Goal: Task Accomplishment & Management: Use online tool/utility

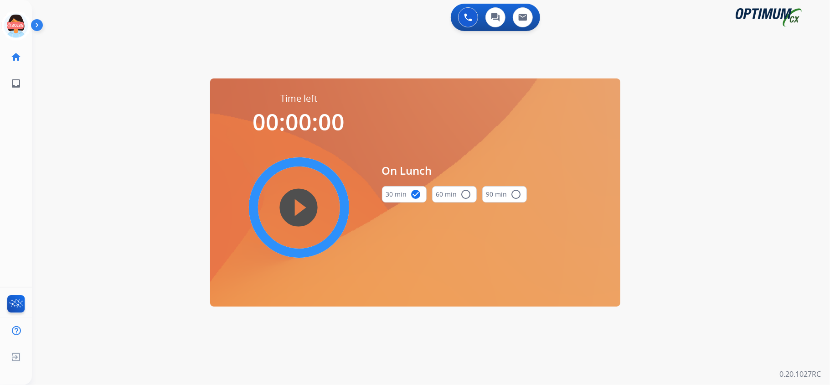
drag, startPoint x: 18, startPoint y: 22, endPoint x: 42, endPoint y: 29, distance: 24.8
click at [18, 24] on icon at bounding box center [16, 26] width 30 height 30
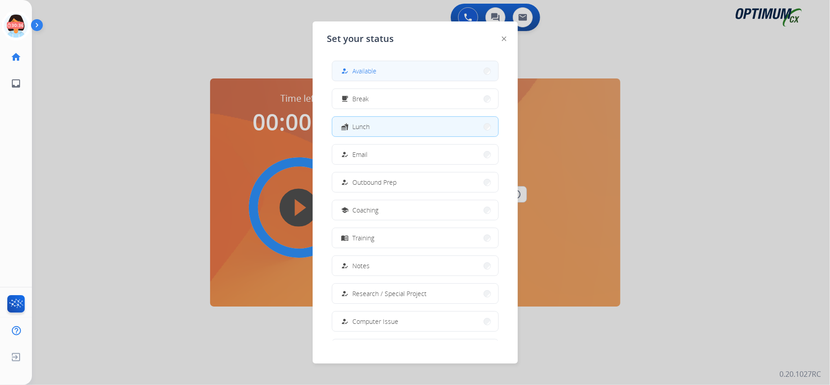
click at [391, 73] on button "how_to_reg Available" at bounding box center [415, 71] width 166 height 20
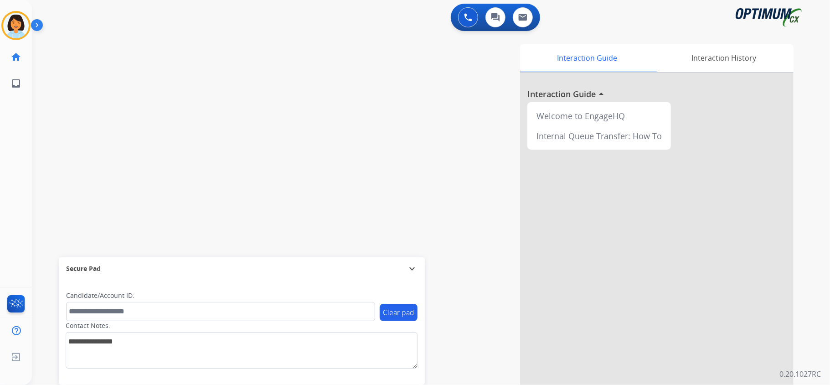
click at [274, 228] on div "swap_horiz Break voice bridge close_fullscreen Connect 3-Way Call merge_type Se…" at bounding box center [420, 223] width 776 height 380
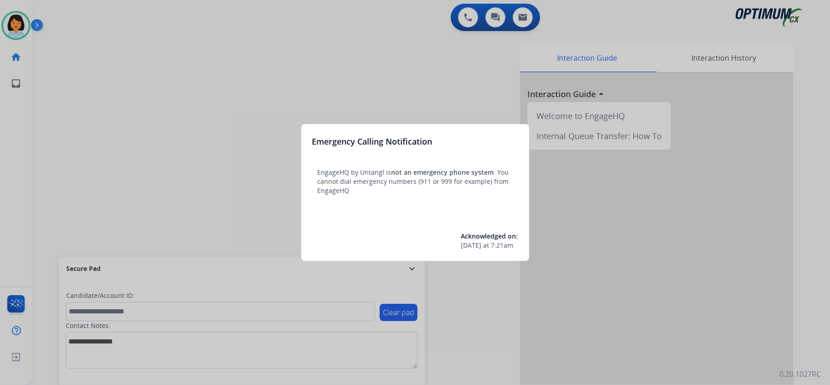
click at [42, 99] on div at bounding box center [415, 192] width 830 height 385
click at [208, 97] on div at bounding box center [415, 192] width 830 height 385
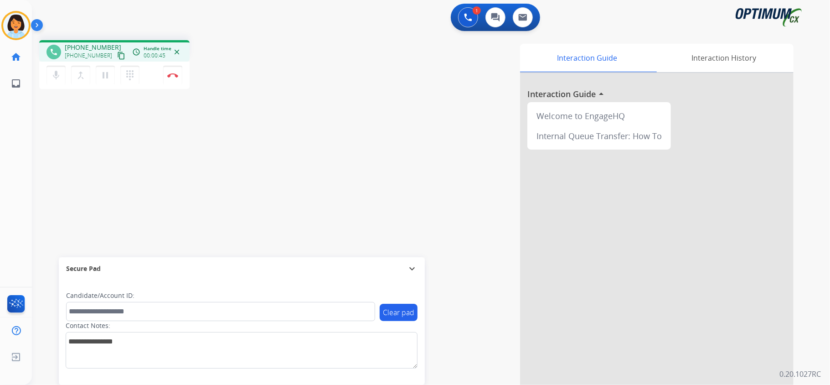
click at [117, 56] on mat-icon "content_copy" at bounding box center [121, 55] width 8 height 8
click at [174, 69] on button "Disconnect" at bounding box center [172, 75] width 19 height 19
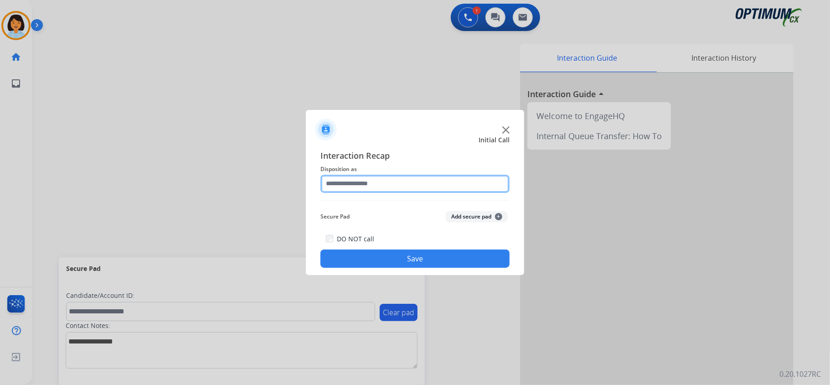
click at [375, 186] on input "text" at bounding box center [414, 183] width 189 height 18
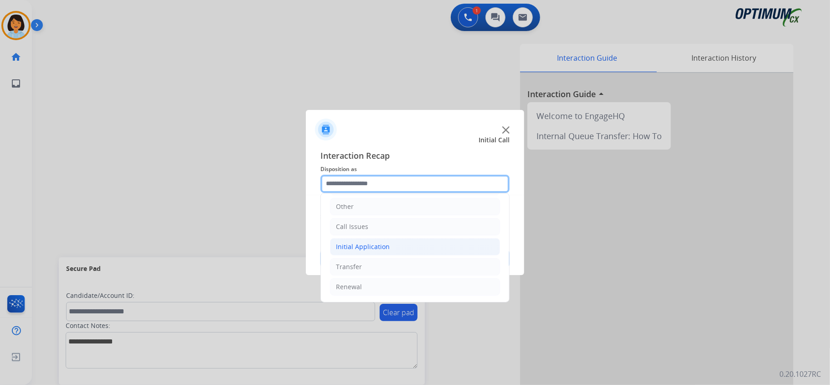
scroll to position [4, 0]
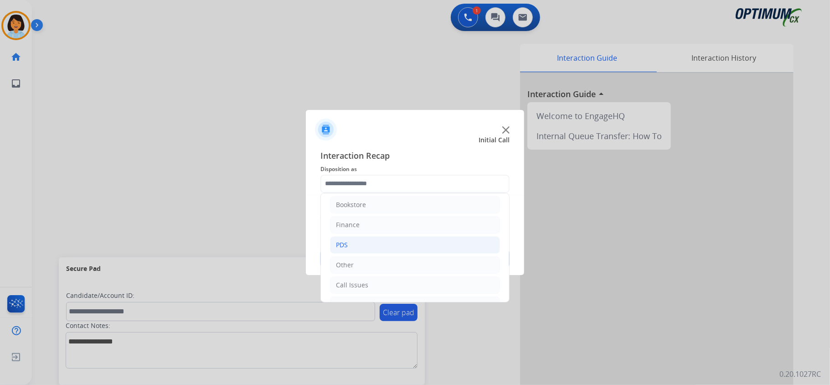
click at [364, 247] on li "PDS" at bounding box center [415, 244] width 170 height 17
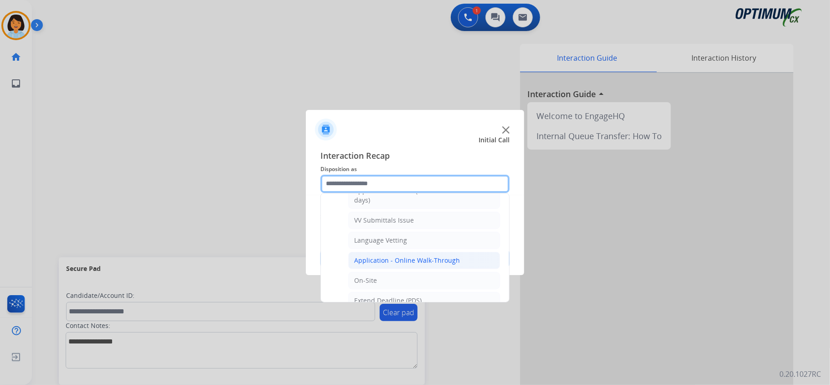
scroll to position [186, 0]
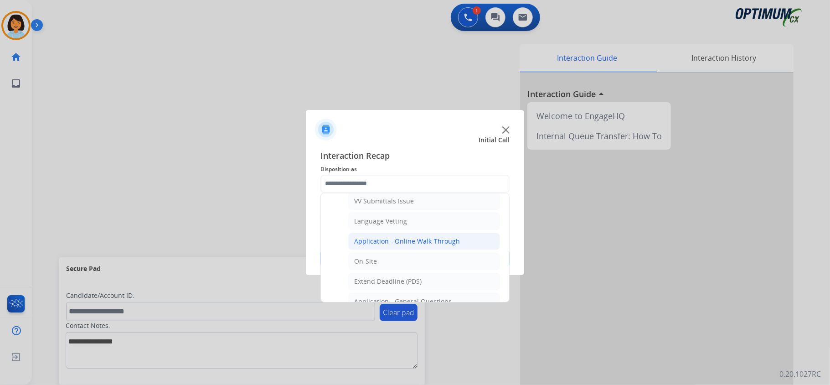
click at [410, 241] on div "Application - Online Walk-Through" at bounding box center [407, 240] width 106 height 9
type input "**********"
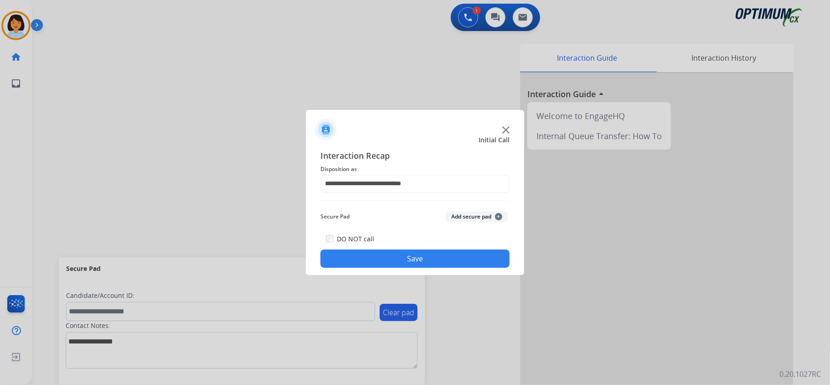
click at [390, 260] on button "Save" at bounding box center [414, 258] width 189 height 18
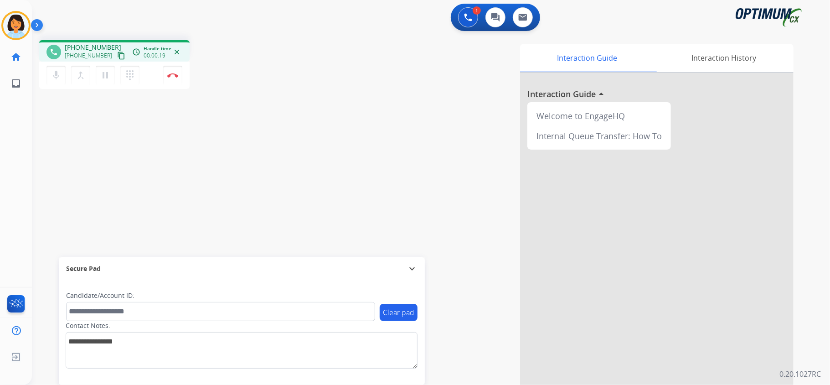
click at [117, 55] on mat-icon "content_copy" at bounding box center [121, 55] width 8 height 8
click at [174, 77] on img at bounding box center [172, 75] width 11 height 5
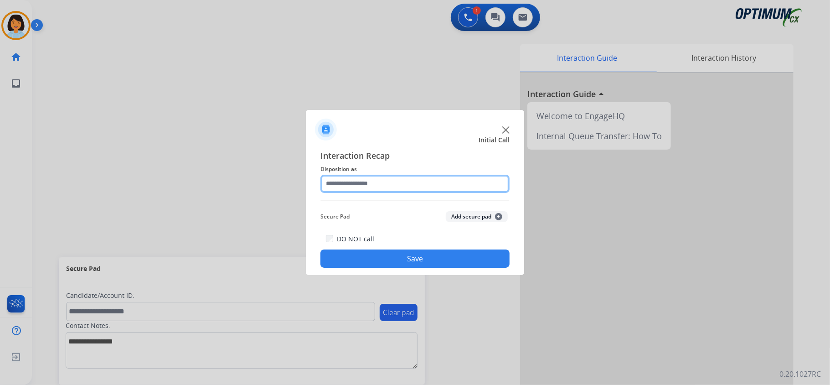
click at [377, 183] on input "text" at bounding box center [414, 183] width 189 height 18
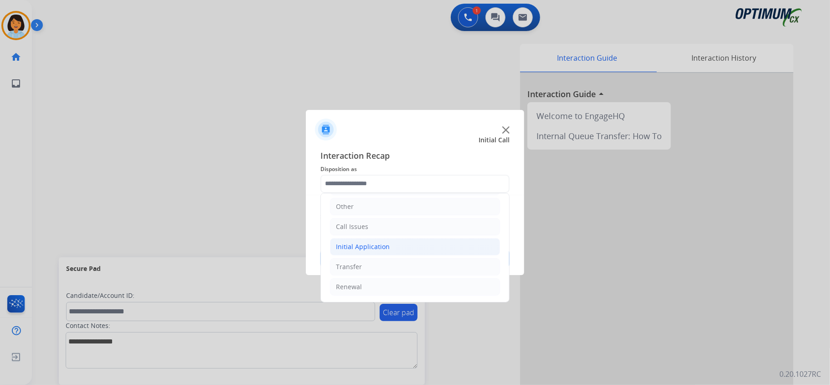
click at [405, 248] on li "Initial Application" at bounding box center [415, 246] width 170 height 17
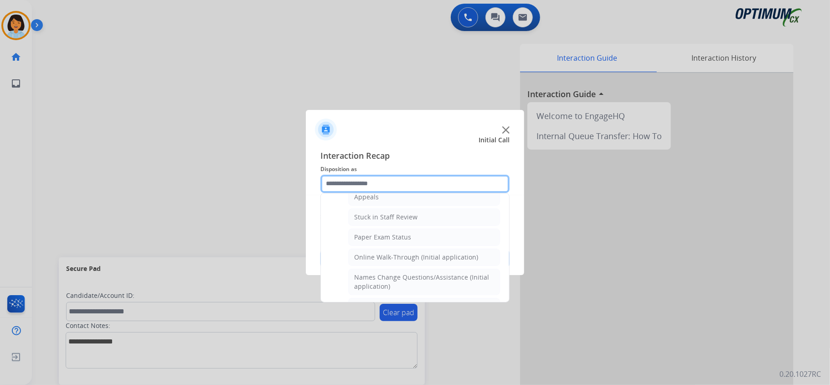
scroll to position [125, 0]
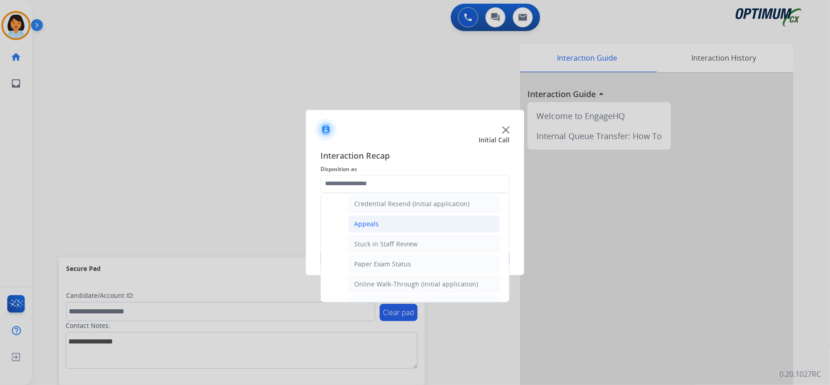
click at [379, 219] on li "Appeals" at bounding box center [424, 223] width 152 height 17
type input "*******"
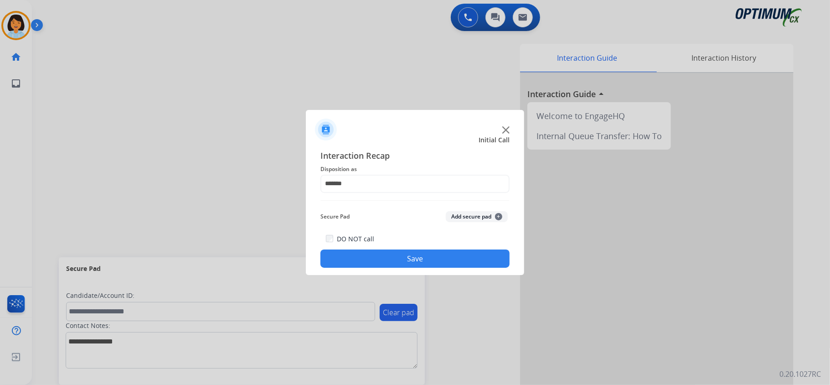
click at [387, 258] on button "Save" at bounding box center [414, 258] width 189 height 18
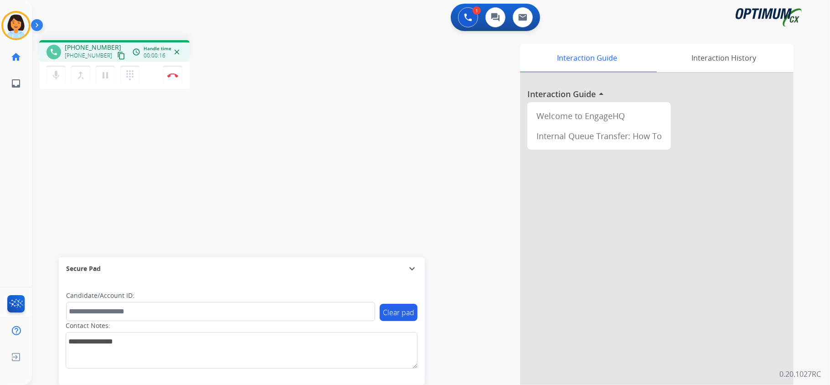
click at [117, 55] on mat-icon "content_copy" at bounding box center [121, 55] width 8 height 8
click at [173, 82] on button "Disconnect" at bounding box center [172, 75] width 19 height 19
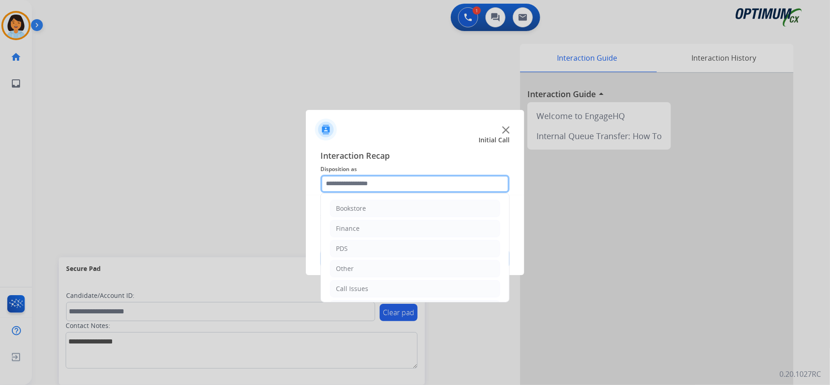
click at [452, 185] on input "text" at bounding box center [414, 183] width 189 height 18
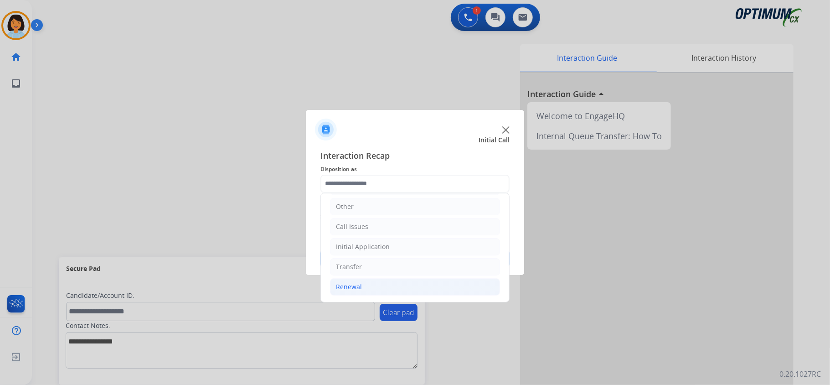
click at [370, 282] on li "Renewal" at bounding box center [415, 286] width 170 height 17
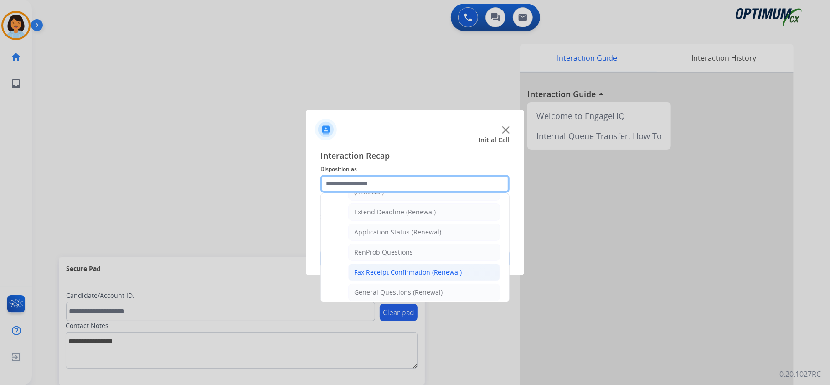
scroll to position [246, 0]
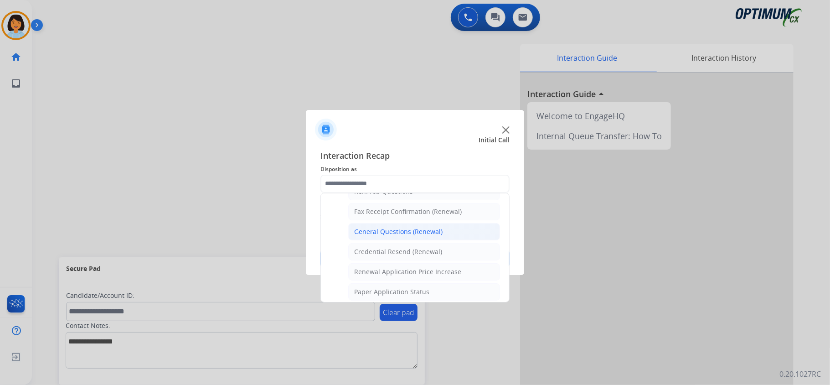
click at [407, 240] on li "General Questions (Renewal)" at bounding box center [424, 231] width 152 height 17
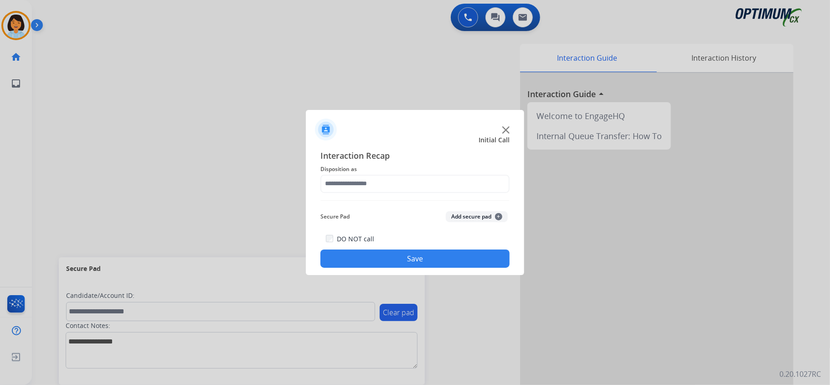
type input "**********"
click at [394, 261] on button "Save" at bounding box center [414, 258] width 189 height 18
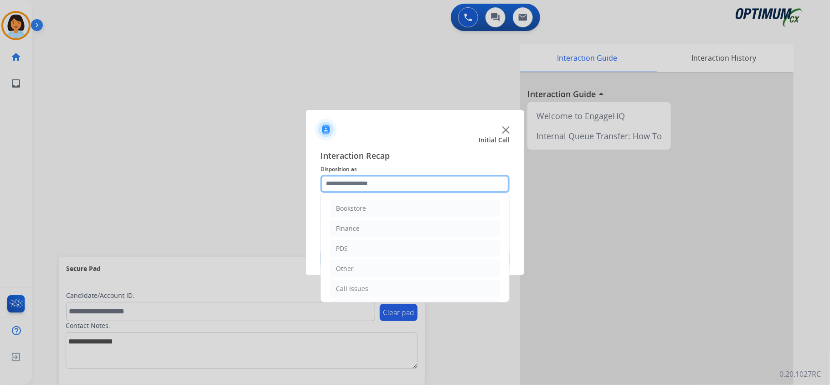
click at [407, 181] on input "text" at bounding box center [414, 183] width 189 height 18
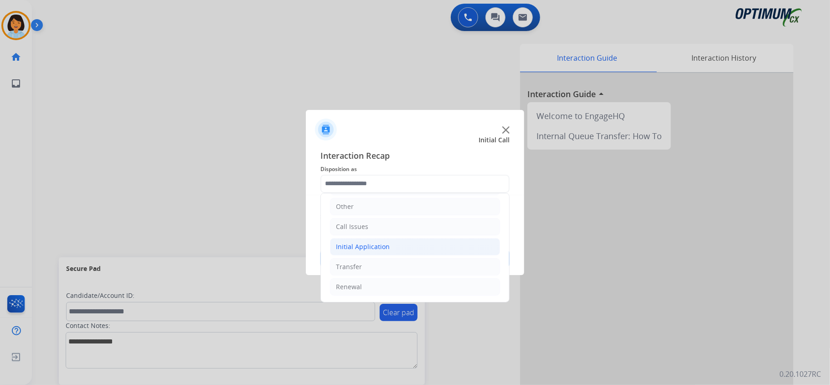
click at [391, 241] on li "Initial Application" at bounding box center [415, 246] width 170 height 17
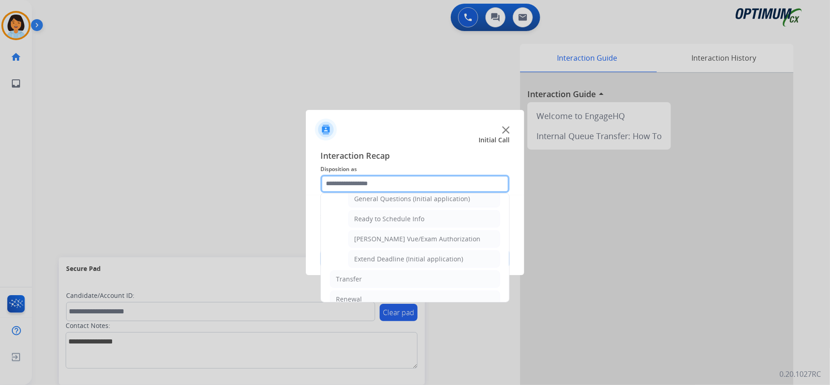
scroll to position [550, 0]
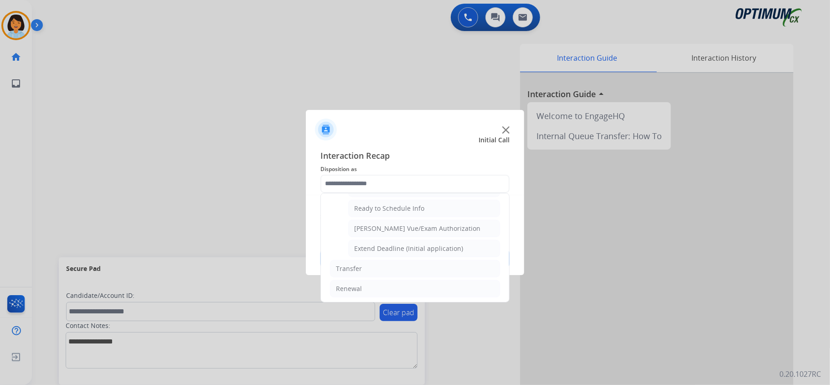
click at [398, 197] on li "General Questions (Initial application)" at bounding box center [424, 187] width 152 height 17
type input "**********"
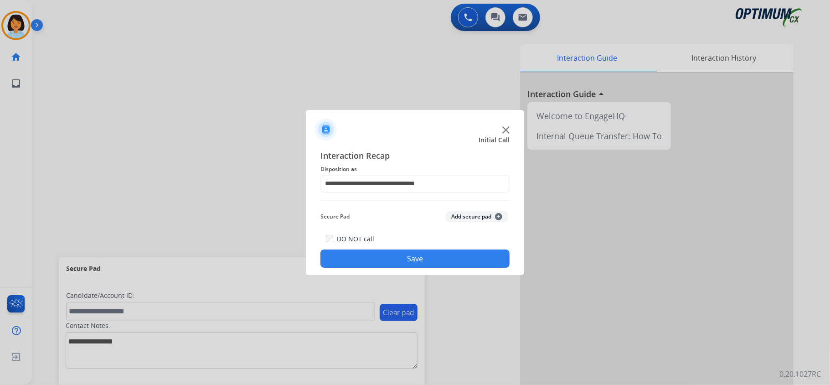
click at [400, 251] on button "Save" at bounding box center [414, 258] width 189 height 18
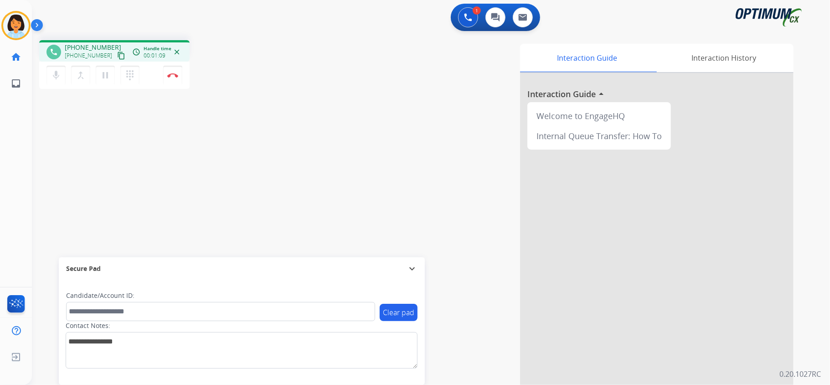
click at [117, 55] on mat-icon "content_copy" at bounding box center [121, 55] width 8 height 8
click at [218, 136] on div "phone +16149743328 +16149743328 content_copy access_time Call metrics Queue 00:…" at bounding box center [420, 223] width 776 height 380
click at [170, 73] on img at bounding box center [172, 75] width 11 height 5
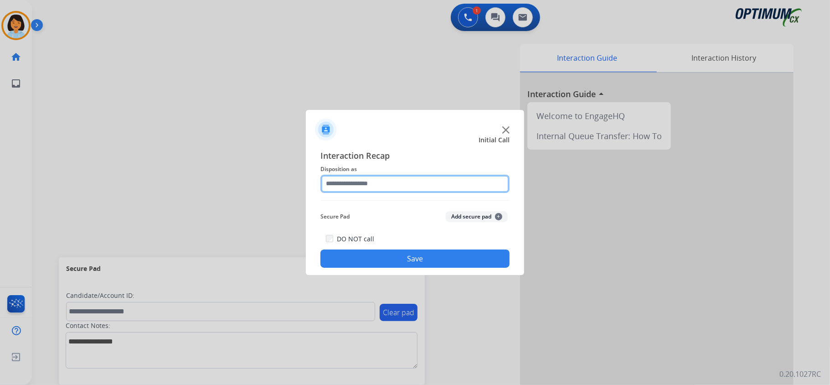
click at [400, 183] on input "text" at bounding box center [414, 183] width 189 height 18
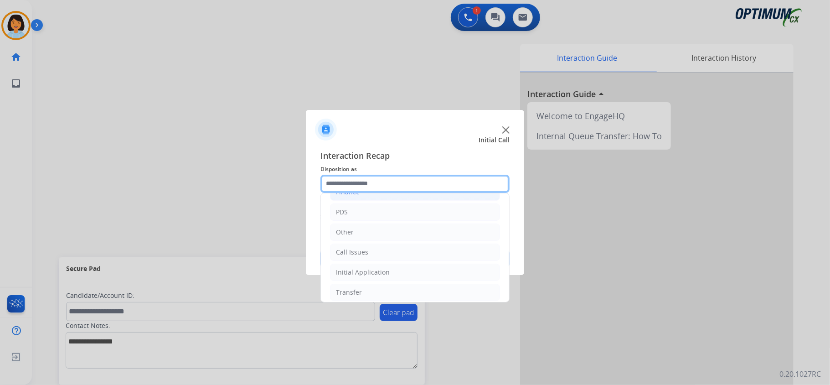
scroll to position [64, 0]
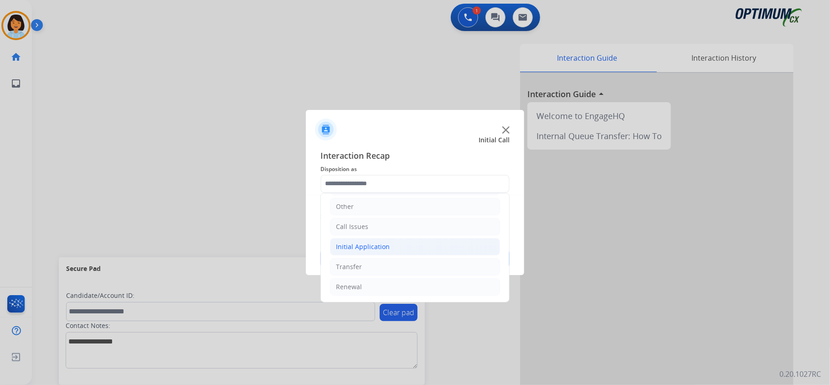
click at [403, 245] on li "Initial Application" at bounding box center [415, 246] width 170 height 17
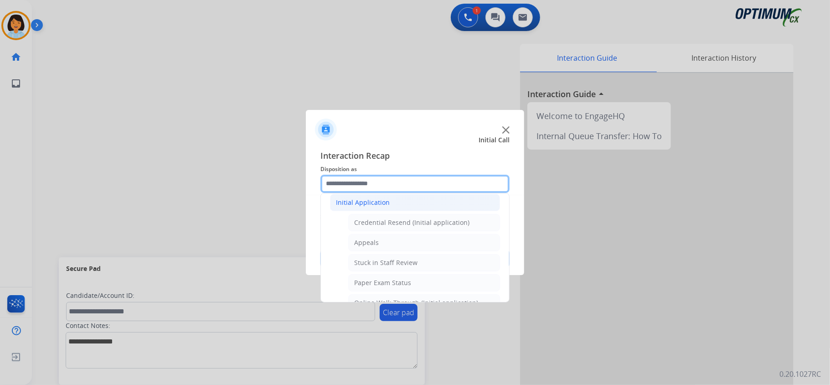
scroll to position [125, 0]
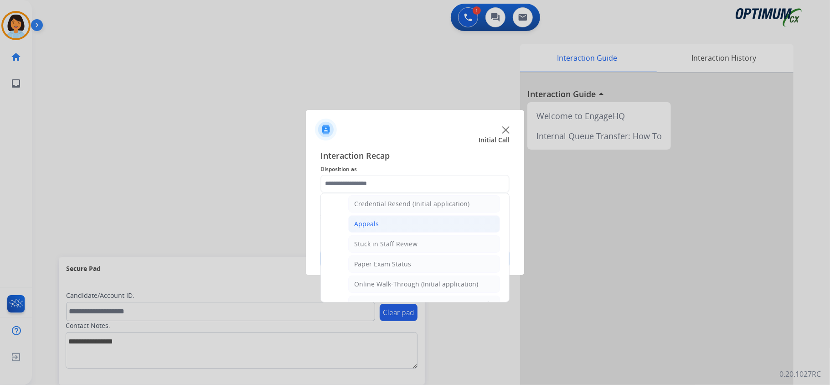
click at [405, 230] on li "Appeals" at bounding box center [424, 223] width 152 height 17
type input "*******"
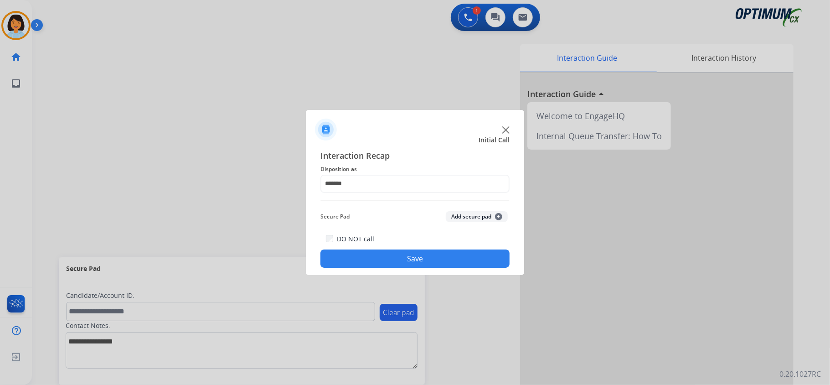
click at [392, 260] on button "Save" at bounding box center [414, 258] width 189 height 18
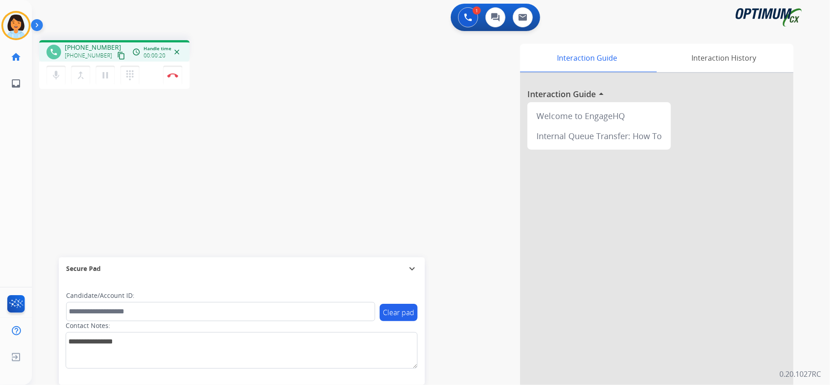
click at [117, 53] on mat-icon "content_copy" at bounding box center [121, 55] width 8 height 8
click at [174, 76] on img at bounding box center [172, 75] width 11 height 5
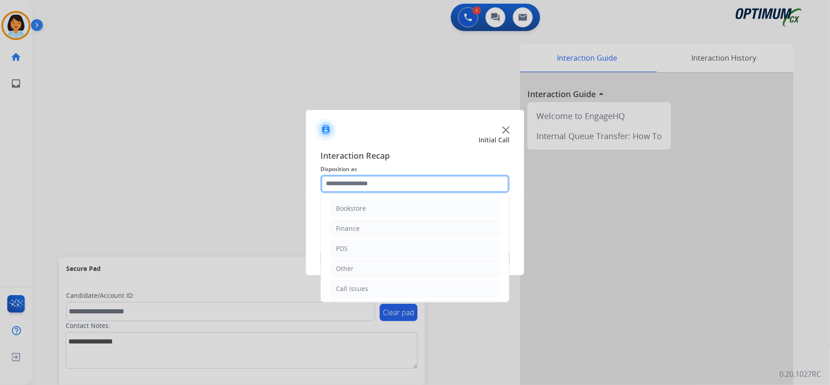
click at [383, 188] on input "text" at bounding box center [414, 183] width 189 height 18
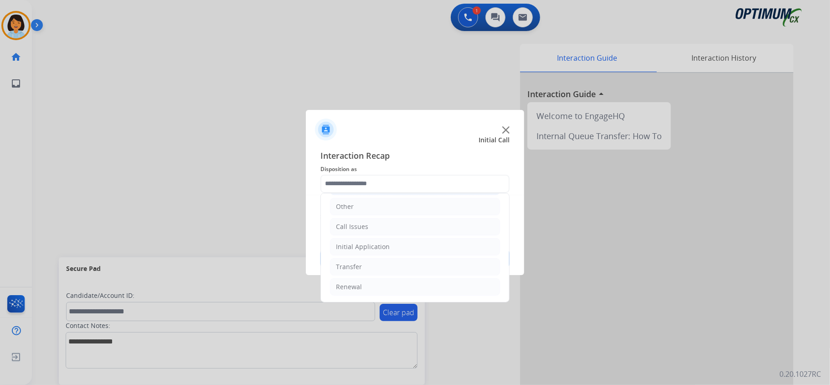
click at [418, 241] on li "Initial Application" at bounding box center [415, 246] width 170 height 17
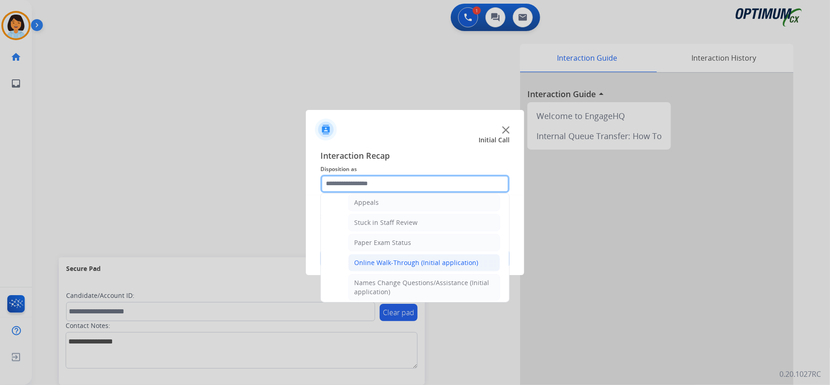
scroll to position [125, 0]
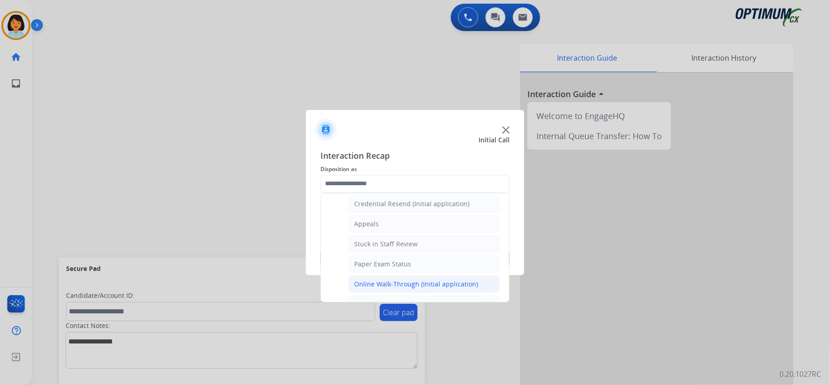
click at [407, 284] on div "Online Walk-Through (Initial application)" at bounding box center [416, 283] width 124 height 9
type input "**********"
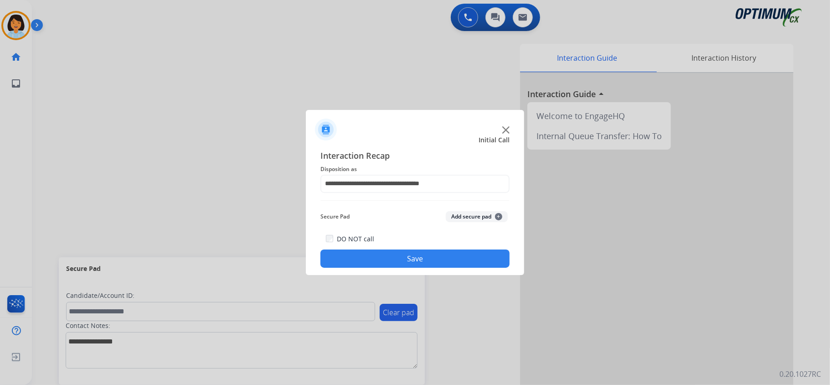
click at [400, 259] on button "Save" at bounding box center [414, 258] width 189 height 18
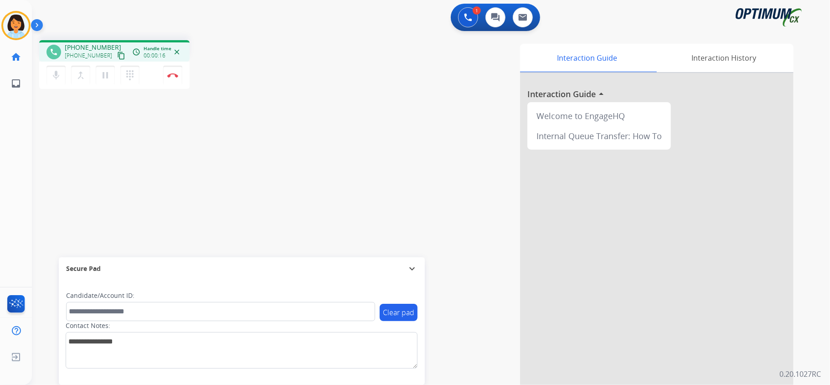
click at [117, 55] on mat-icon "content_copy" at bounding box center [121, 55] width 8 height 8
click at [175, 73] on img at bounding box center [172, 75] width 11 height 5
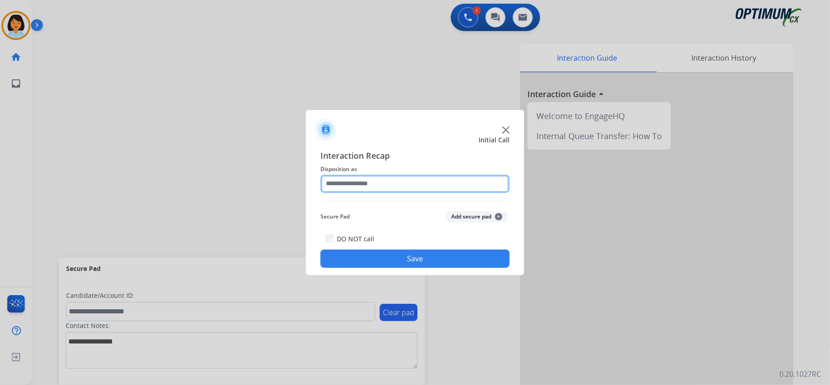
click at [369, 190] on input "text" at bounding box center [414, 183] width 189 height 18
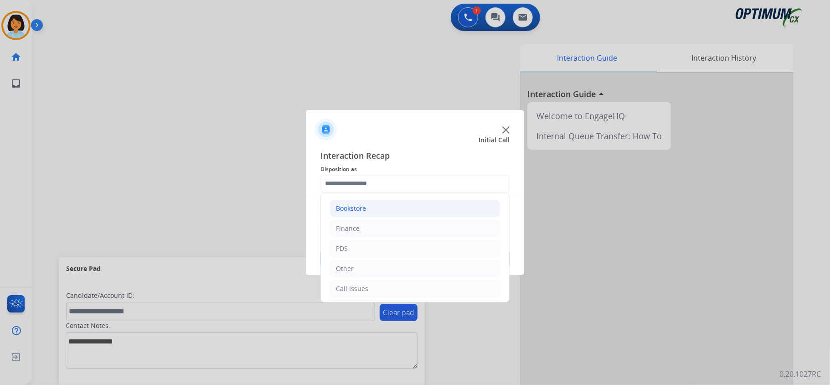
click at [361, 210] on div "Bookstore" at bounding box center [351, 208] width 30 height 9
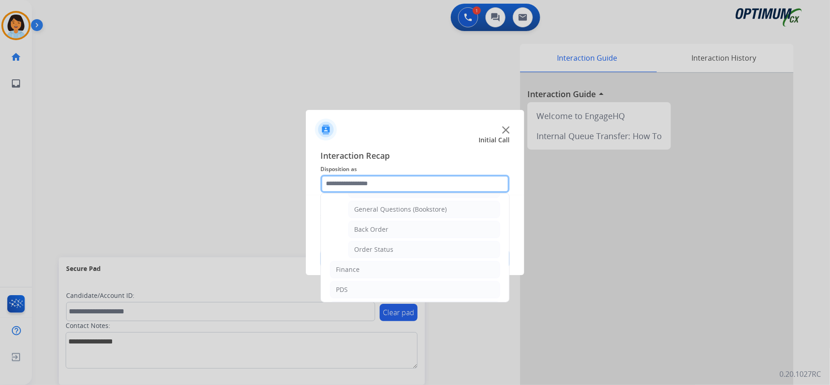
scroll to position [61, 0]
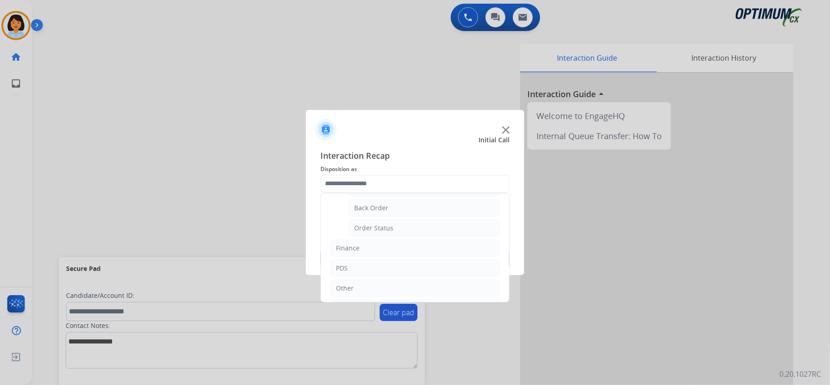
drag, startPoint x: 382, startPoint y: 229, endPoint x: 383, endPoint y: 239, distance: 10.1
click at [381, 230] on div "Order Status" at bounding box center [373, 227] width 39 height 9
type input "**********"
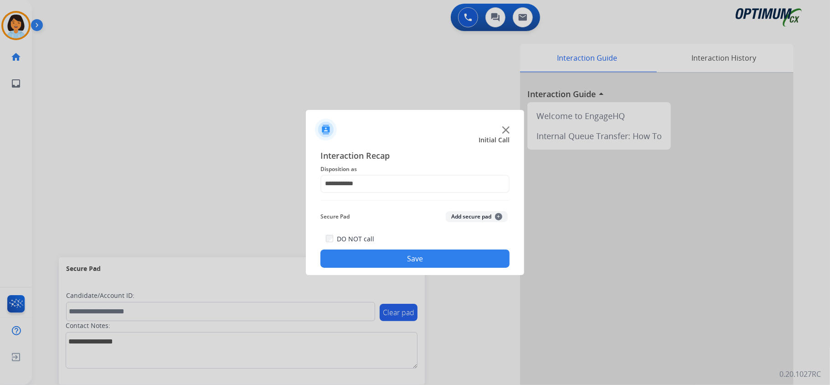
drag, startPoint x: 383, startPoint y: 256, endPoint x: 384, endPoint y: 270, distance: 14.1
click at [383, 257] on button "Save" at bounding box center [414, 258] width 189 height 18
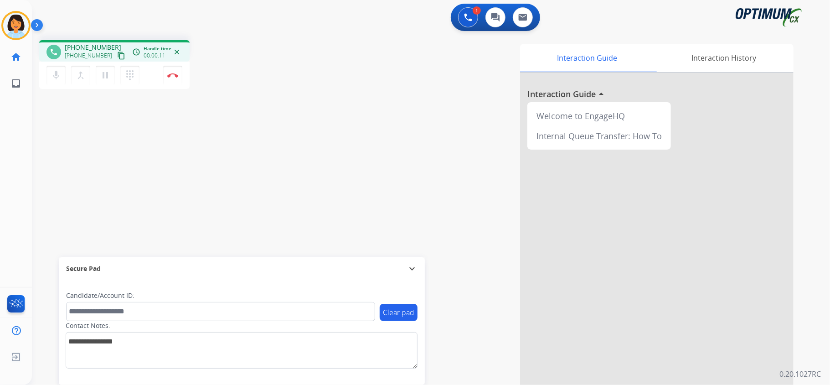
click at [117, 55] on mat-icon "content_copy" at bounding box center [121, 55] width 8 height 8
click at [172, 72] on button "Disconnect" at bounding box center [172, 75] width 19 height 19
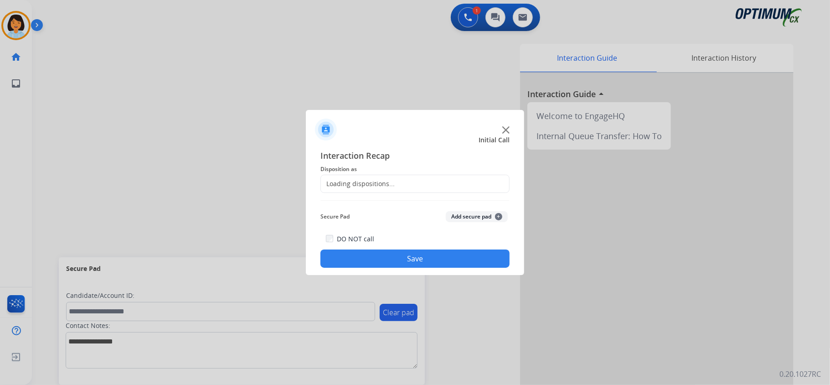
click at [395, 183] on div "Loading dispositions..." at bounding box center [414, 183] width 189 height 18
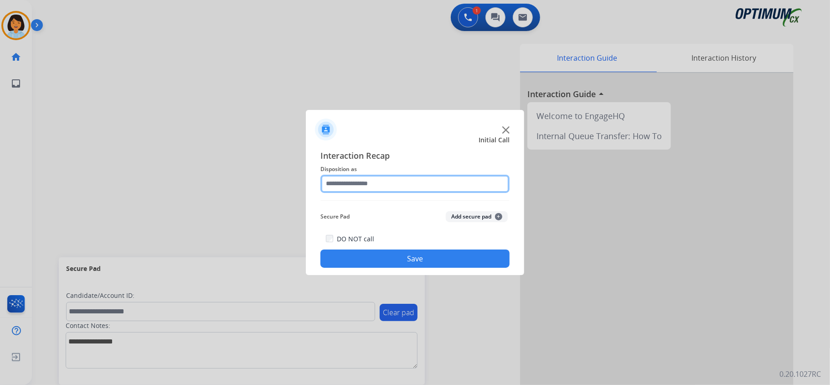
click at [395, 179] on input "text" at bounding box center [414, 183] width 189 height 18
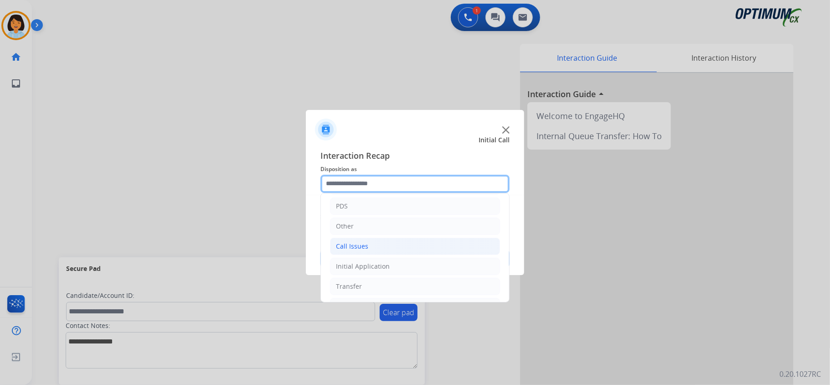
scroll to position [64, 0]
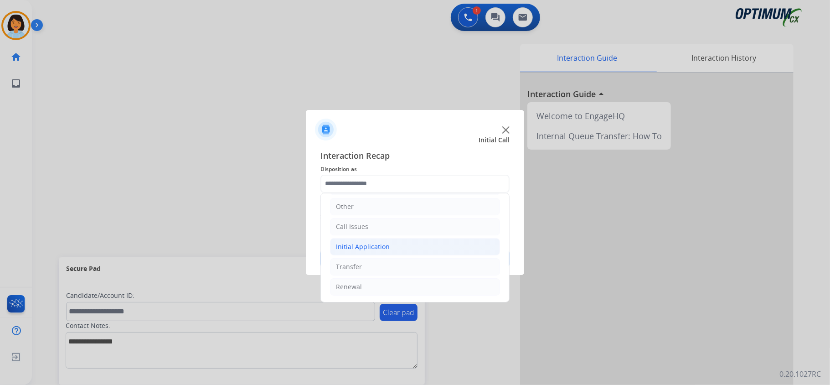
click at [383, 243] on div "Initial Application" at bounding box center [363, 246] width 54 height 9
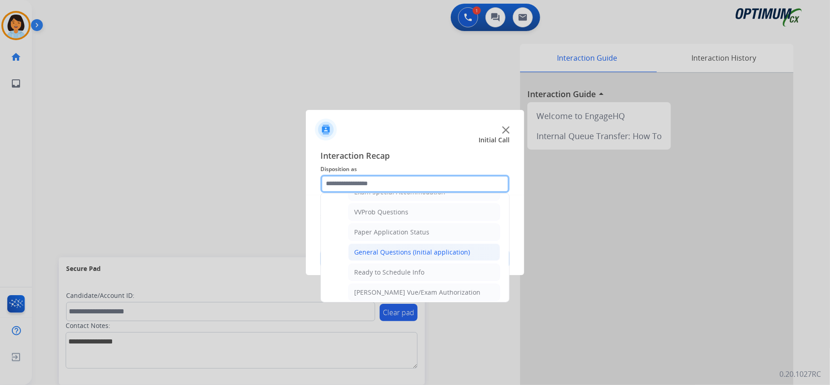
scroll to position [489, 0]
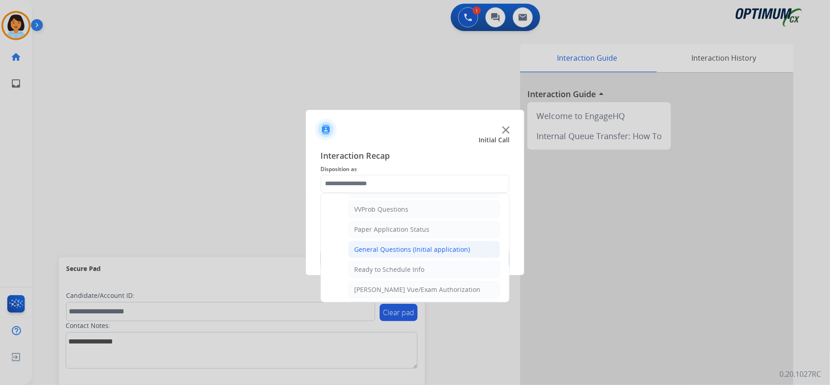
click at [386, 254] on div "General Questions (Initial application)" at bounding box center [412, 249] width 116 height 9
type input "**********"
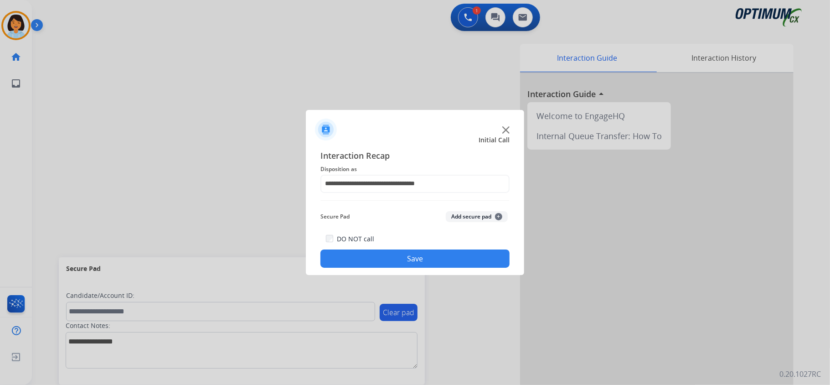
click at [374, 262] on button "Save" at bounding box center [414, 258] width 189 height 18
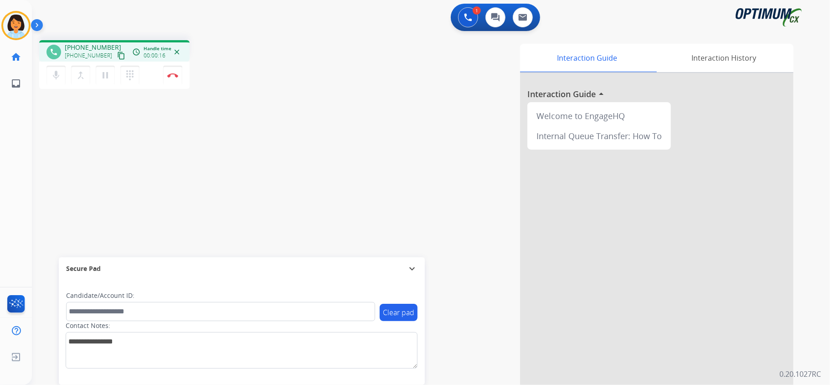
click at [117, 56] on mat-icon "content_copy" at bounding box center [121, 55] width 8 height 8
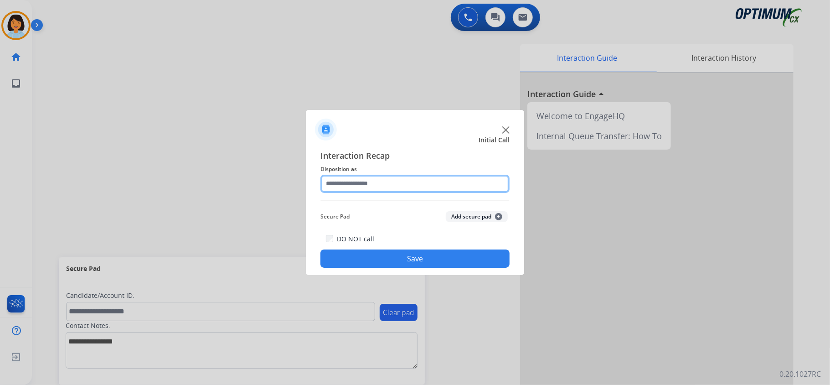
click at [460, 185] on input "text" at bounding box center [414, 183] width 189 height 18
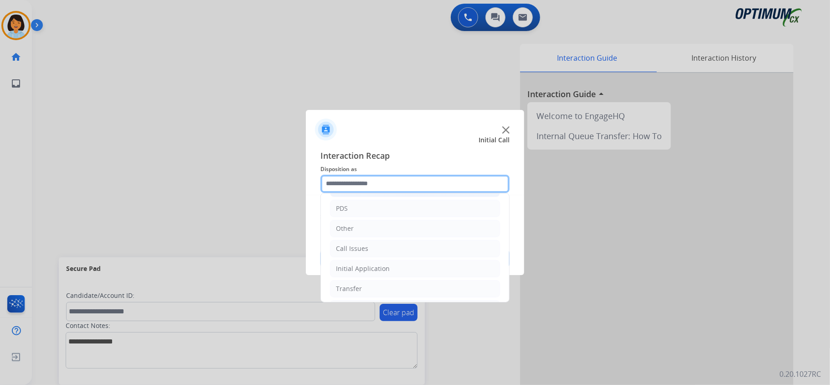
scroll to position [61, 0]
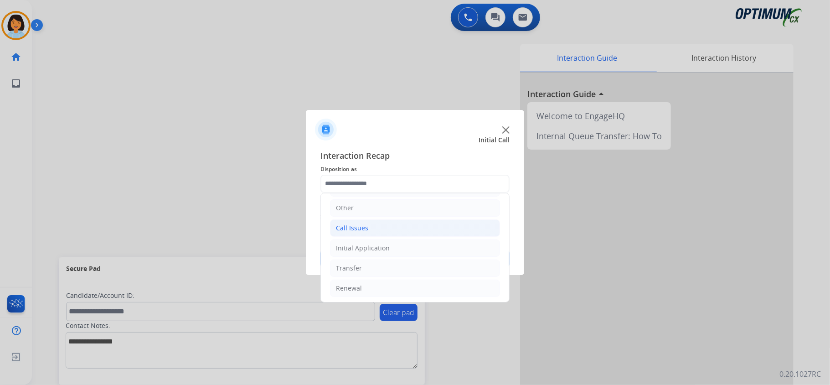
click at [407, 233] on li "Call Issues" at bounding box center [415, 227] width 170 height 17
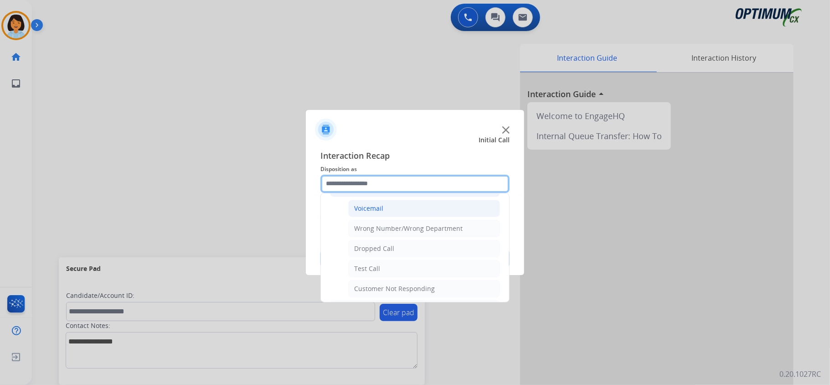
scroll to position [121, 0]
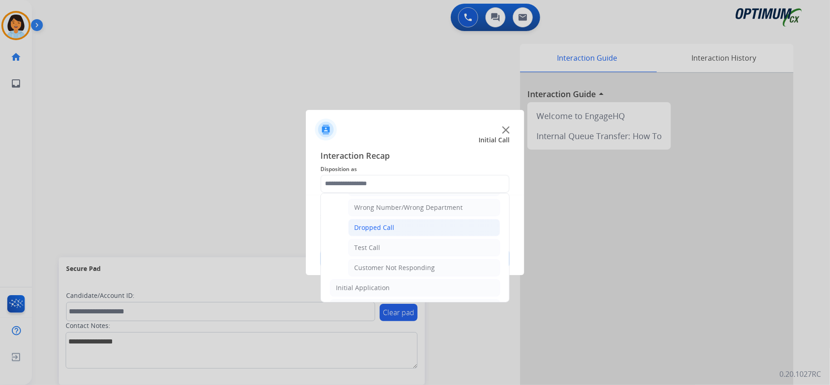
click at [415, 228] on li "Dropped Call" at bounding box center [424, 227] width 152 height 17
type input "**********"
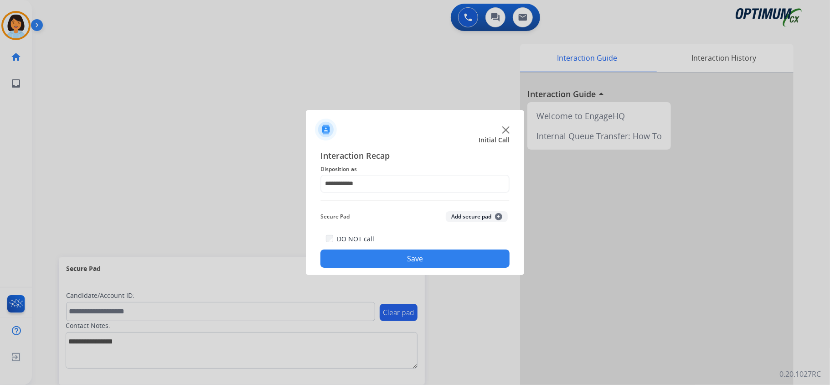
click at [396, 259] on button "Save" at bounding box center [414, 258] width 189 height 18
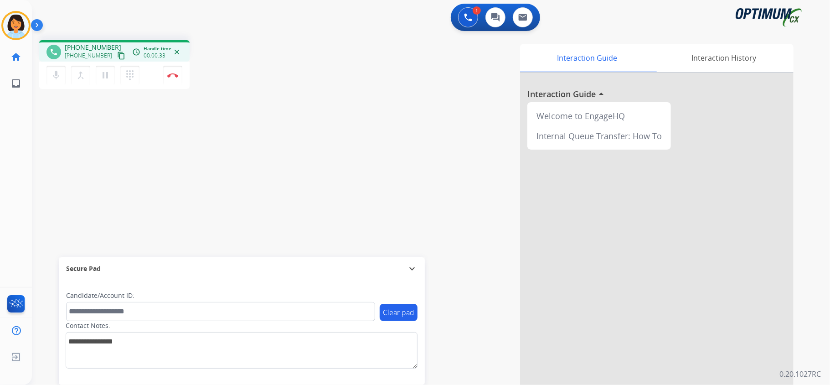
click at [117, 55] on mat-icon "content_copy" at bounding box center [121, 55] width 8 height 8
click at [172, 75] on img at bounding box center [172, 75] width 11 height 5
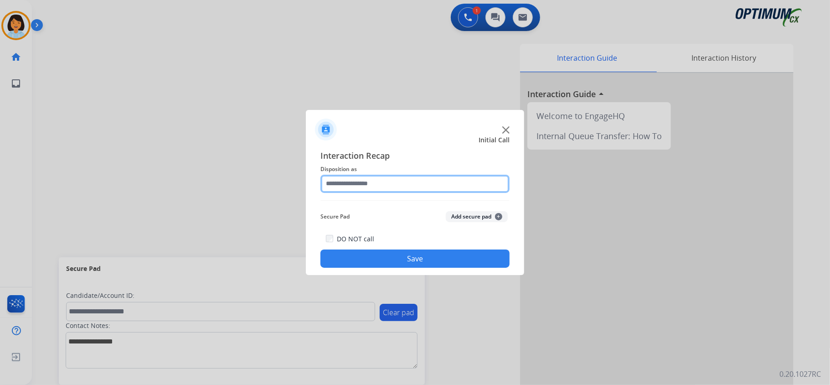
click at [427, 181] on input "text" at bounding box center [414, 183] width 189 height 18
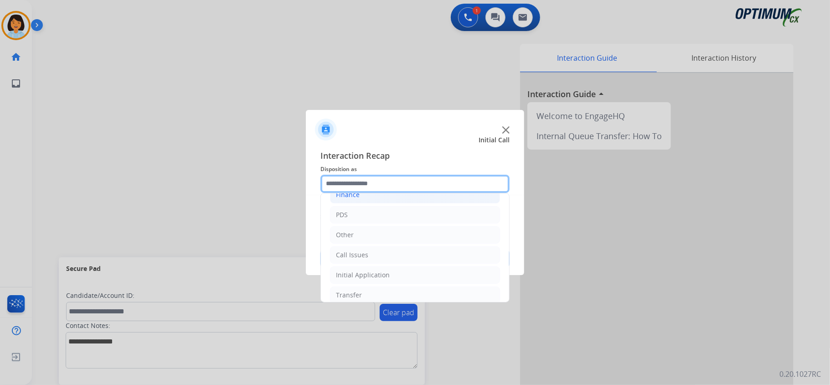
scroll to position [64, 0]
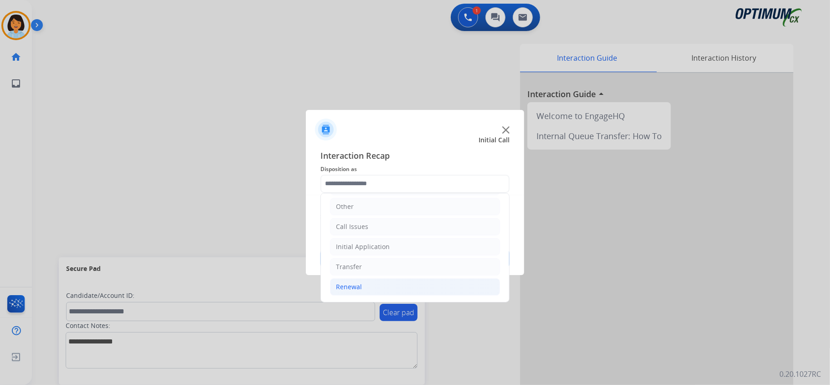
click at [358, 287] on div "Renewal" at bounding box center [349, 286] width 26 height 9
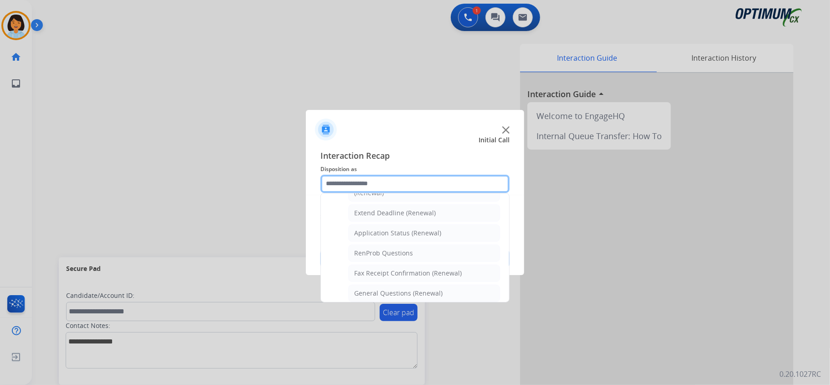
scroll to position [186, 0]
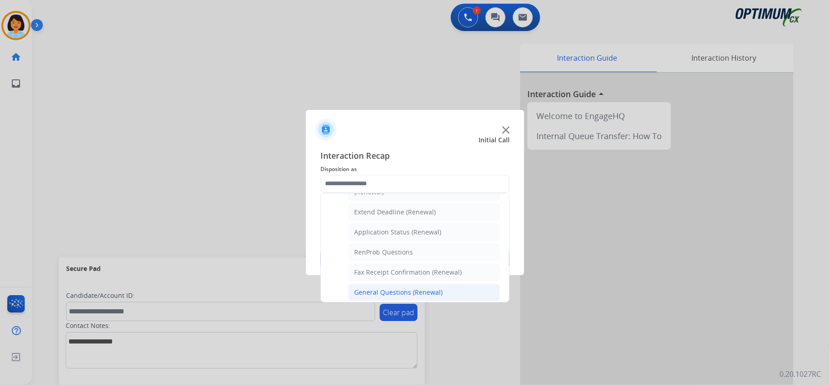
click at [379, 292] on div "General Questions (Renewal)" at bounding box center [398, 291] width 88 height 9
type input "**********"
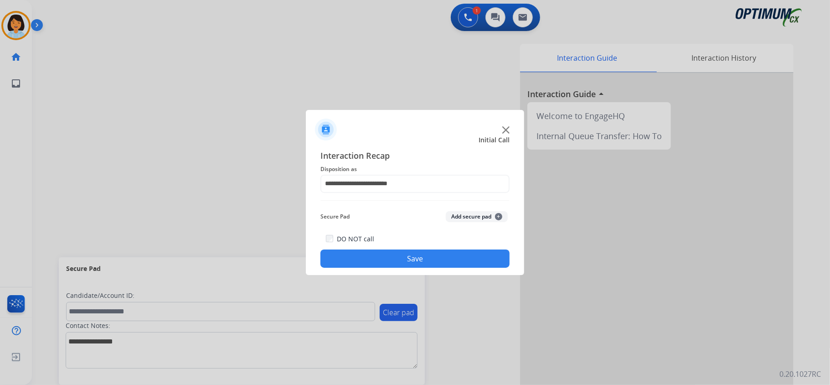
click at [381, 263] on button "Save" at bounding box center [414, 258] width 189 height 18
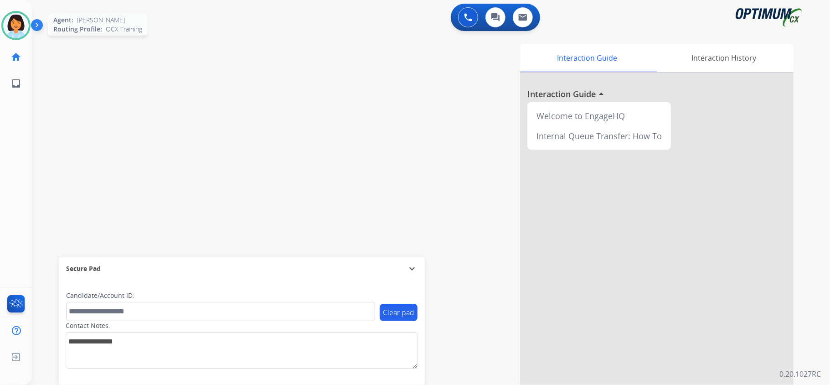
click at [20, 18] on img at bounding box center [16, 26] width 26 height 26
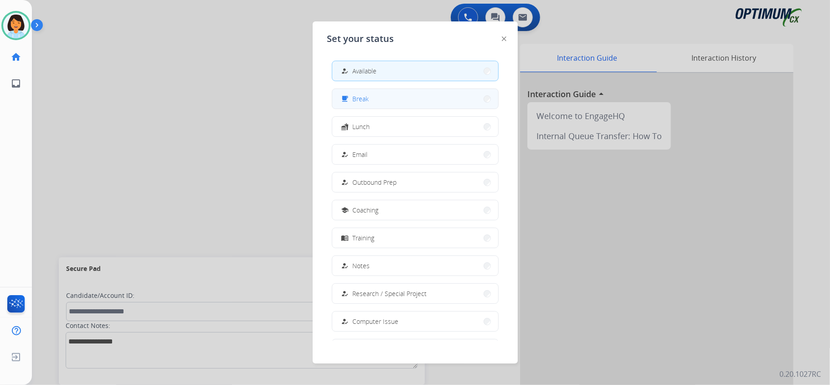
click at [385, 103] on button "free_breakfast Break" at bounding box center [415, 99] width 166 height 20
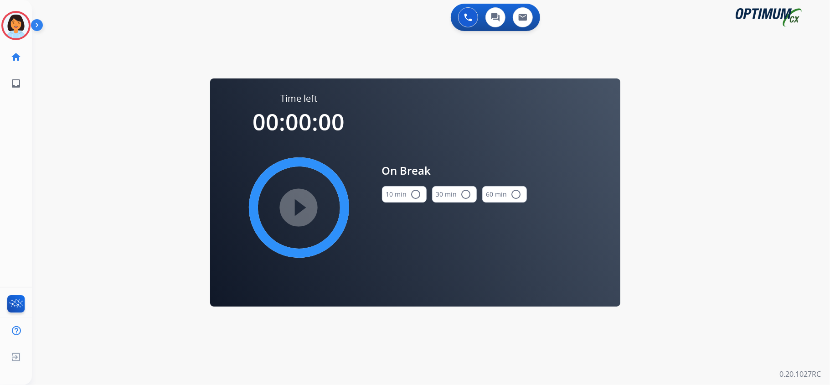
click at [276, 199] on div "play_circle_filled" at bounding box center [299, 207] width 137 height 137
click at [303, 206] on div "play_circle_filled" at bounding box center [299, 207] width 137 height 137
click at [403, 189] on button "10 min radio_button_unchecked" at bounding box center [404, 194] width 45 height 16
click at [297, 203] on mat-icon "play_circle_filled" at bounding box center [298, 207] width 11 height 11
drag, startPoint x: 99, startPoint y: 128, endPoint x: 104, endPoint y: 127, distance: 5.3
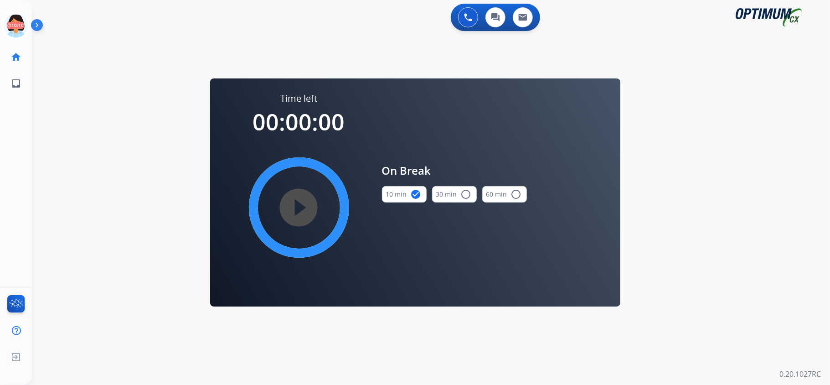
click at [99, 128] on div "0 Voice Interactions 0 Chat Interactions 0 Email Interactions swap_horiz Break …" at bounding box center [431, 192] width 798 height 385
click at [21, 28] on icon at bounding box center [16, 26] width 30 height 30
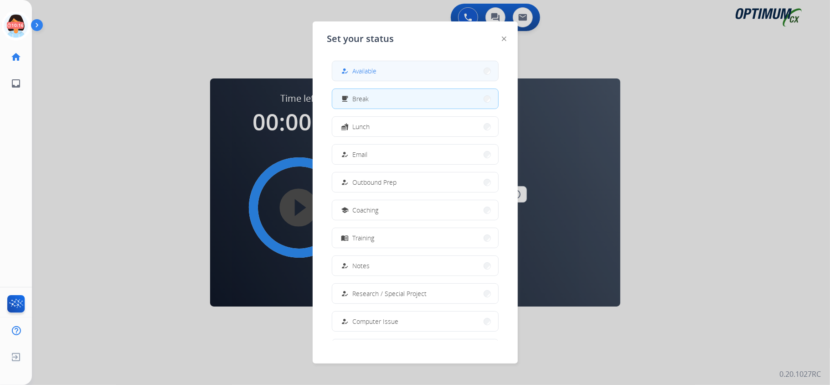
click at [358, 76] on div "how_to_reg Available" at bounding box center [357, 71] width 37 height 11
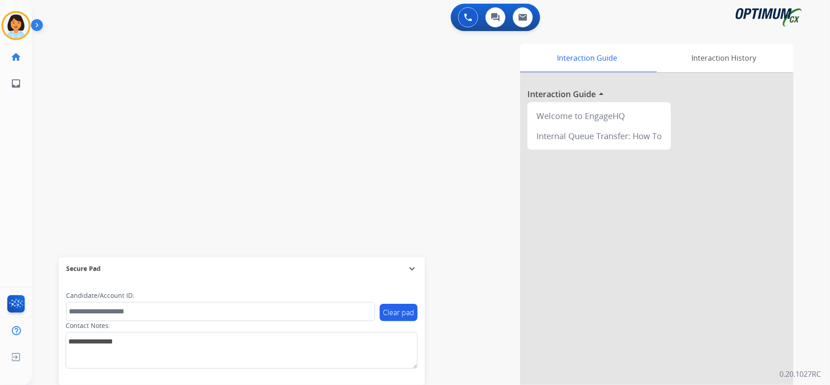
click at [214, 206] on div "swap_horiz Break voice bridge close_fullscreen Connect 3-Way Call merge_type Se…" at bounding box center [420, 223] width 776 height 380
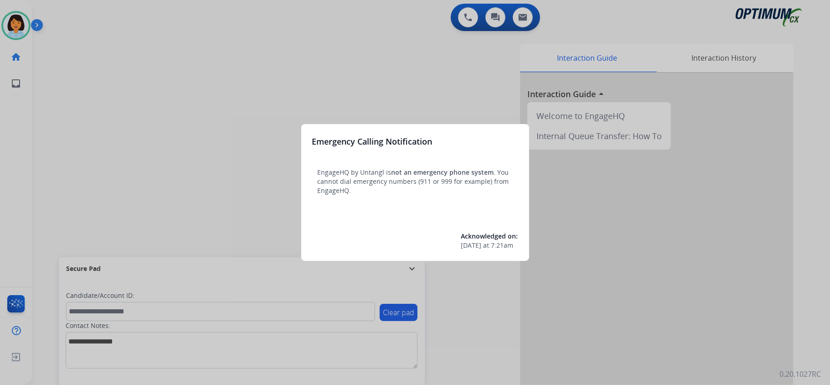
click at [172, 149] on div at bounding box center [415, 192] width 830 height 385
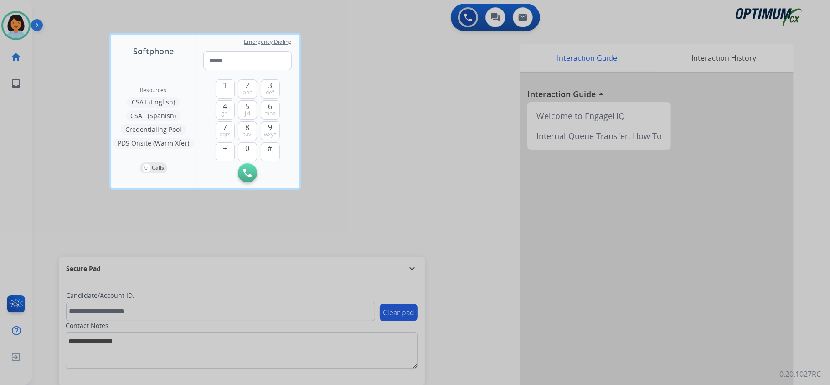
click at [220, 6] on div at bounding box center [415, 192] width 830 height 385
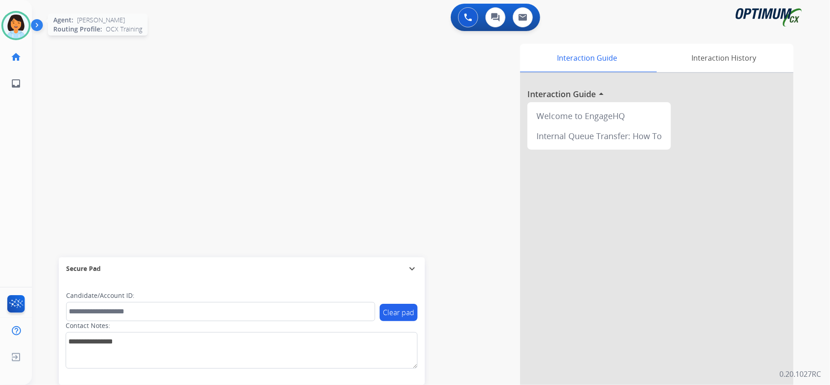
click at [21, 28] on img at bounding box center [16, 26] width 26 height 26
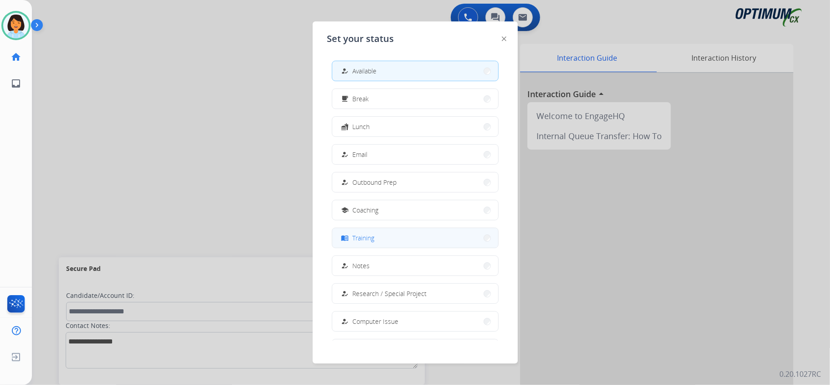
click at [441, 239] on button "menu_book Training" at bounding box center [415, 238] width 166 height 20
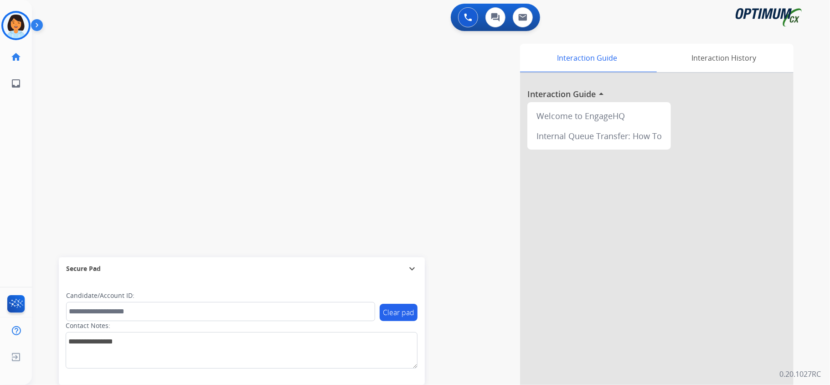
click at [160, 137] on div "swap_horiz Break voice bridge close_fullscreen Connect 3-Way Call merge_type Se…" at bounding box center [420, 223] width 776 height 380
click at [213, 180] on div "swap_horiz Break voice bridge close_fullscreen Connect 3-Way Call merge_type Se…" at bounding box center [420, 223] width 776 height 380
click at [16, 22] on img at bounding box center [16, 26] width 26 height 26
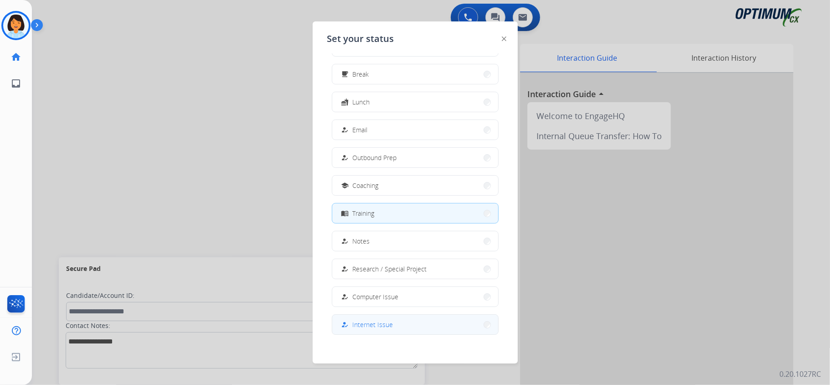
scroll to position [86, 0]
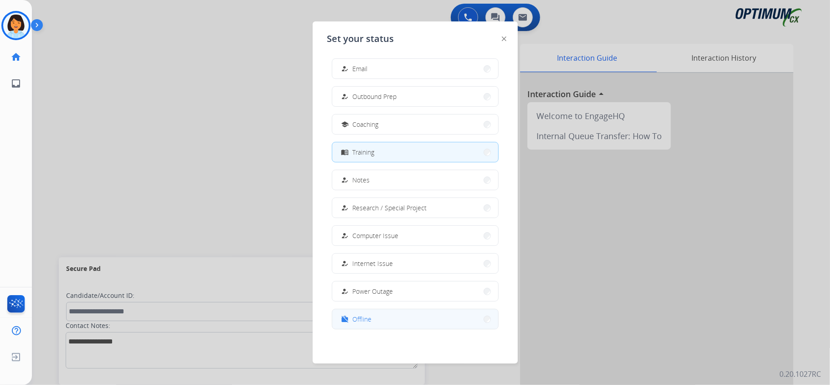
click at [456, 319] on button "work_off Offline" at bounding box center [415, 319] width 166 height 20
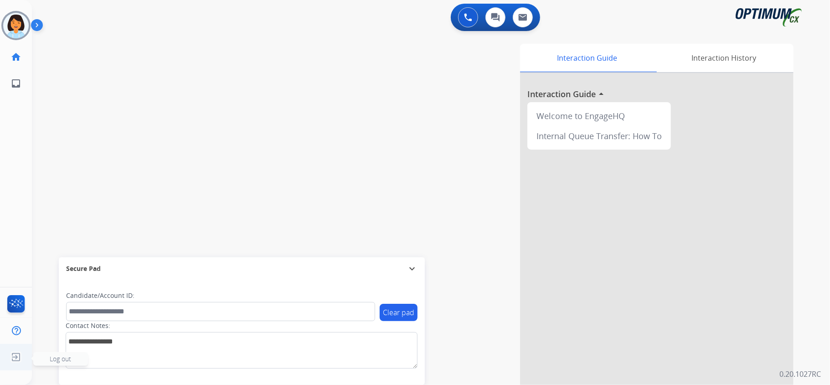
click at [14, 357] on img at bounding box center [16, 356] width 16 height 17
click at [15, 356] on img at bounding box center [16, 356] width 16 height 17
